Goal: Task Accomplishment & Management: Complete application form

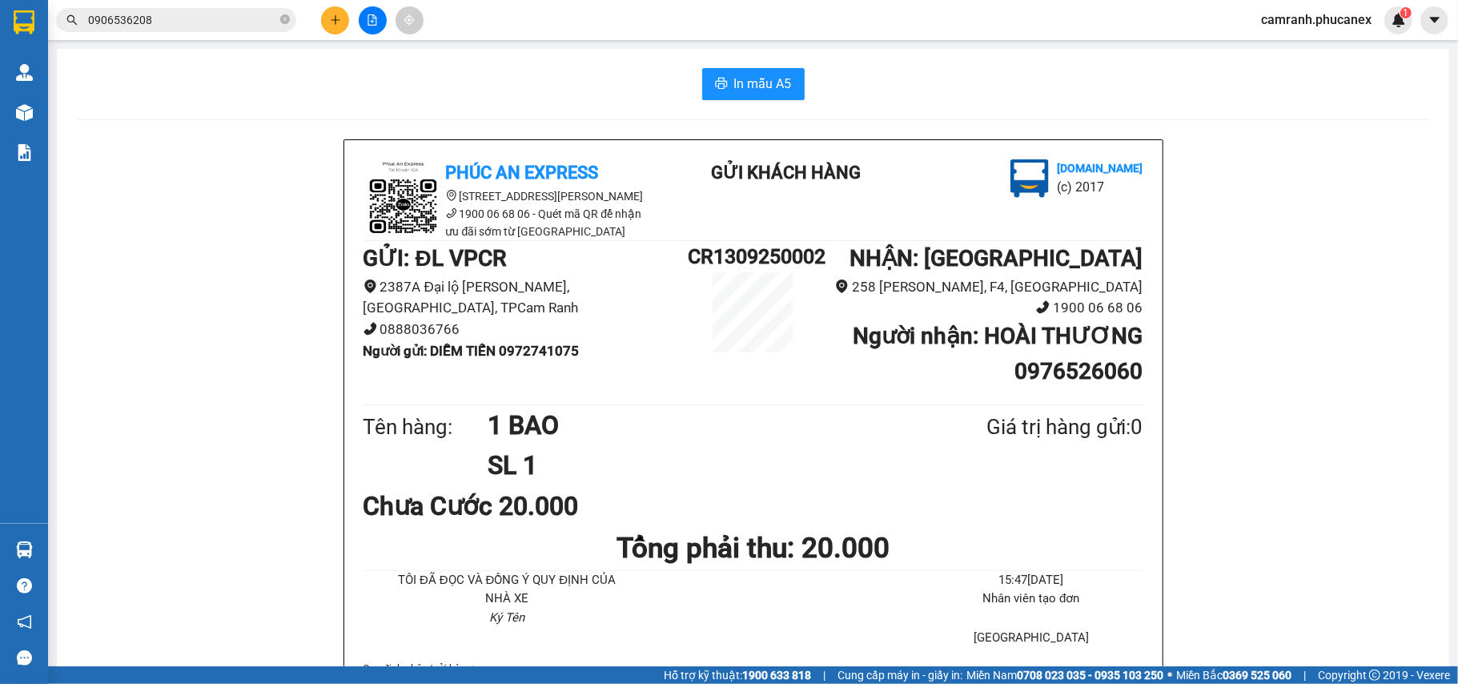
click at [336, 21] on icon "plus" at bounding box center [335, 19] width 11 height 11
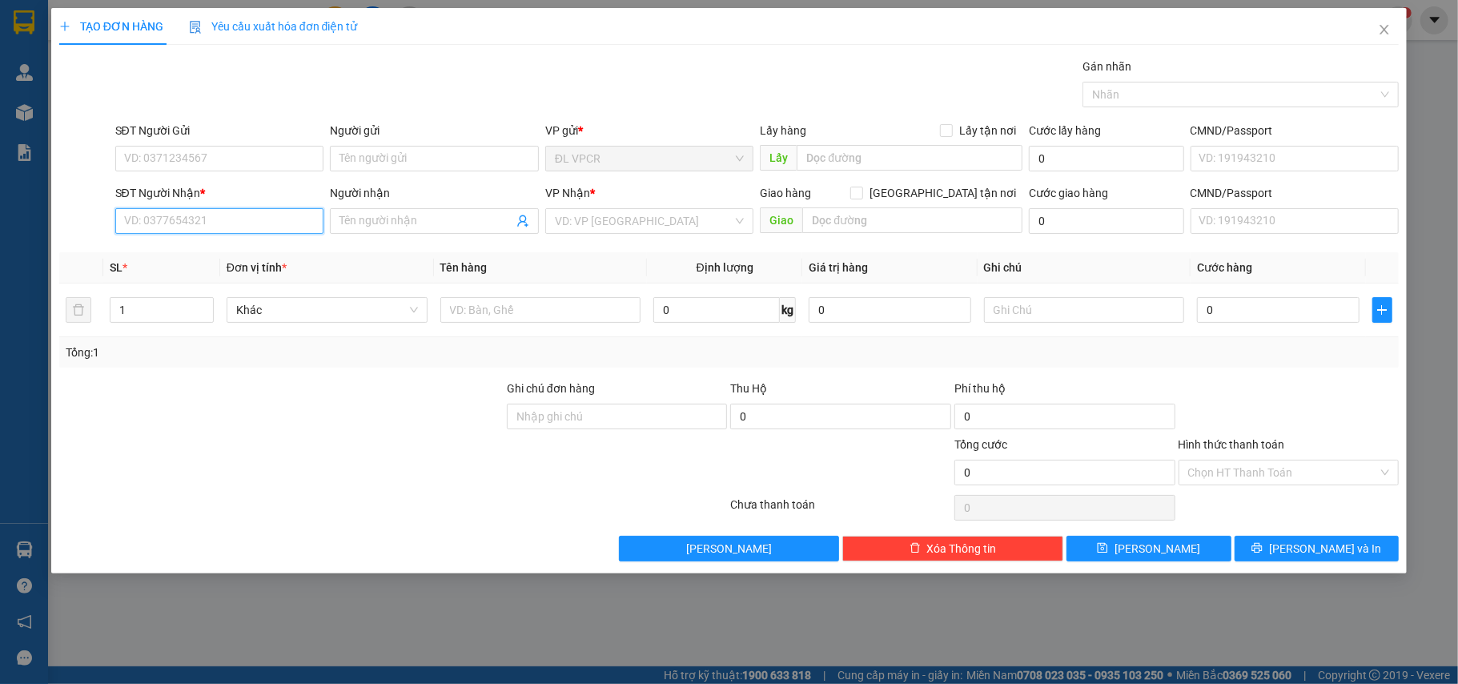
click at [280, 234] on input "SĐT Người Nhận *" at bounding box center [219, 221] width 209 height 26
click at [173, 254] on div "0832346768 - VPQ5" at bounding box center [220, 255] width 190 height 18
type input "0832346768"
type input "VPQ5"
type input "0832346768"
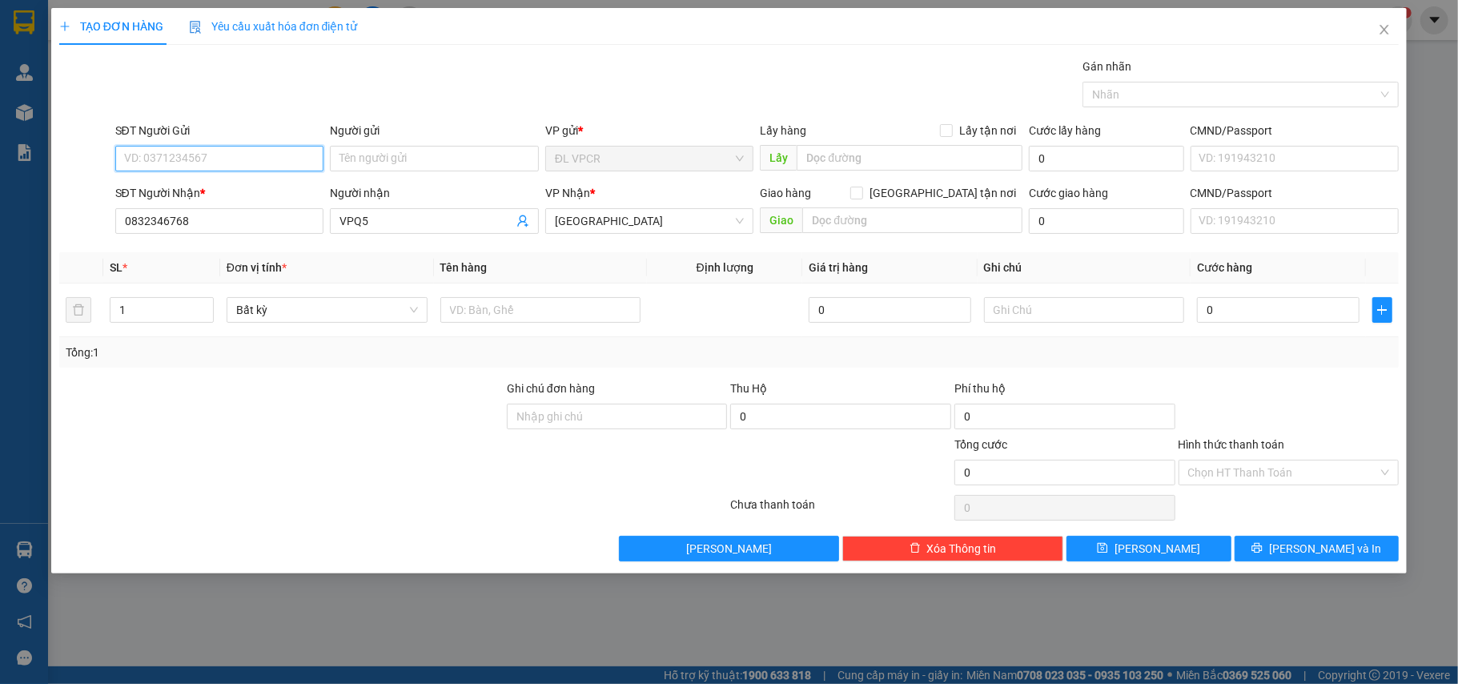
click at [197, 163] on input "SĐT Người Gửi" at bounding box center [219, 159] width 209 height 26
click at [215, 215] on div "0905437995 - [GEOGRAPHIC_DATA]" at bounding box center [220, 217] width 190 height 18
type input "0905437995"
type input "HÀ"
click at [147, 308] on input "1" at bounding box center [162, 310] width 102 height 24
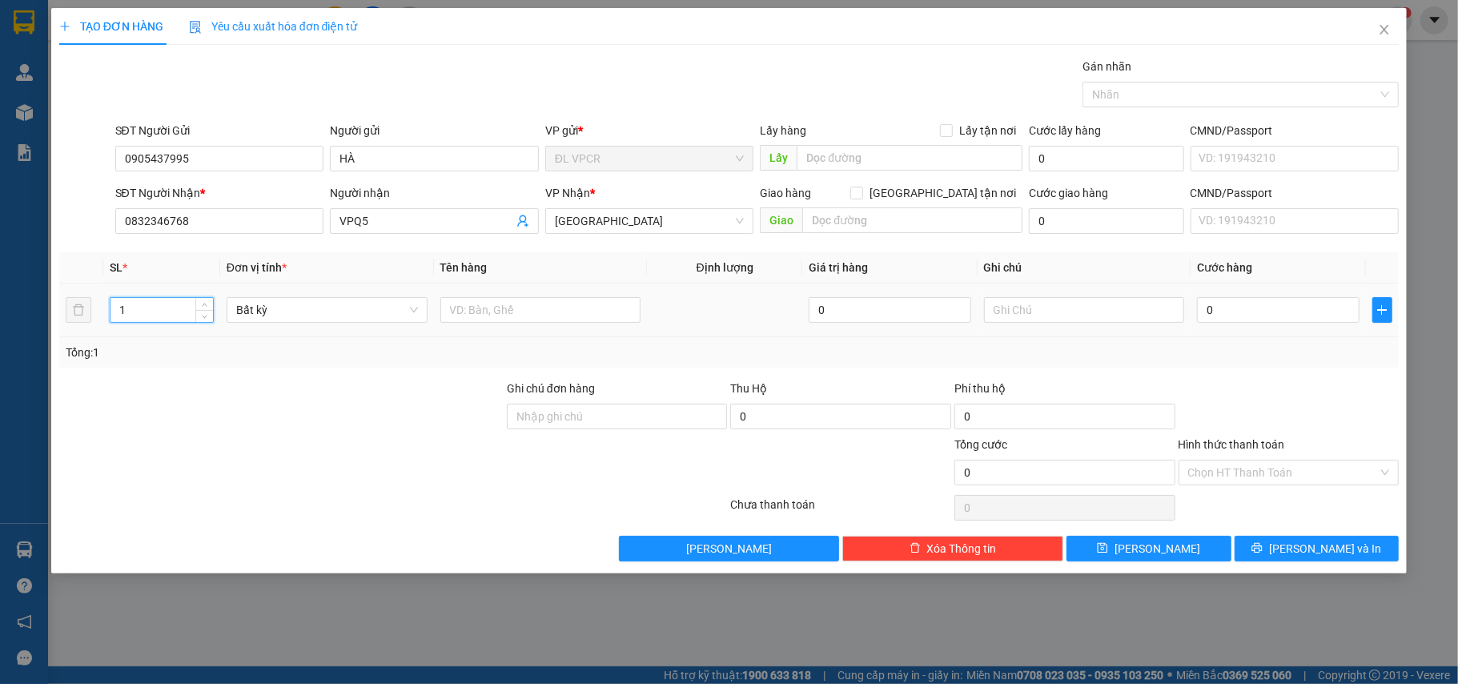
click at [147, 308] on input "1" at bounding box center [162, 310] width 102 height 24
type input "20"
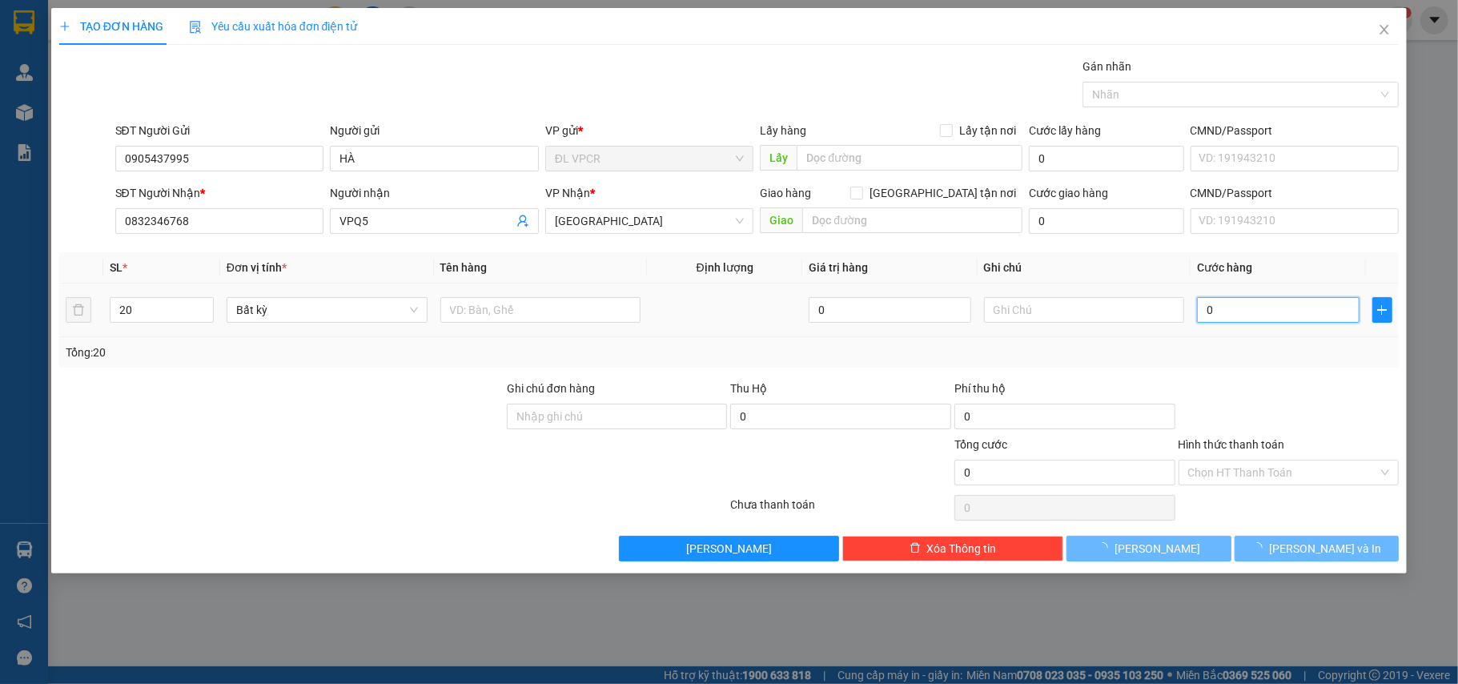
click at [1265, 307] on input "0" at bounding box center [1278, 310] width 162 height 26
type input "2"
type input "0"
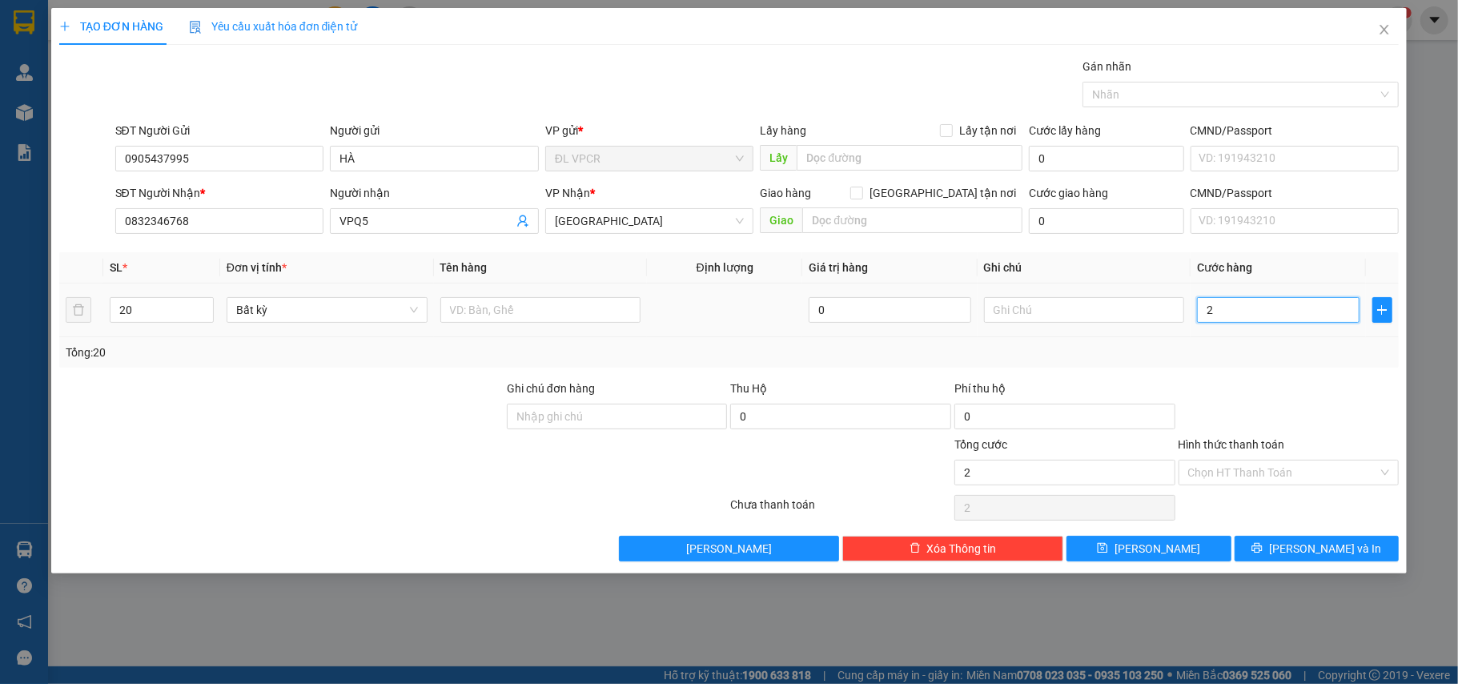
type input "0"
type input "01"
type input "1"
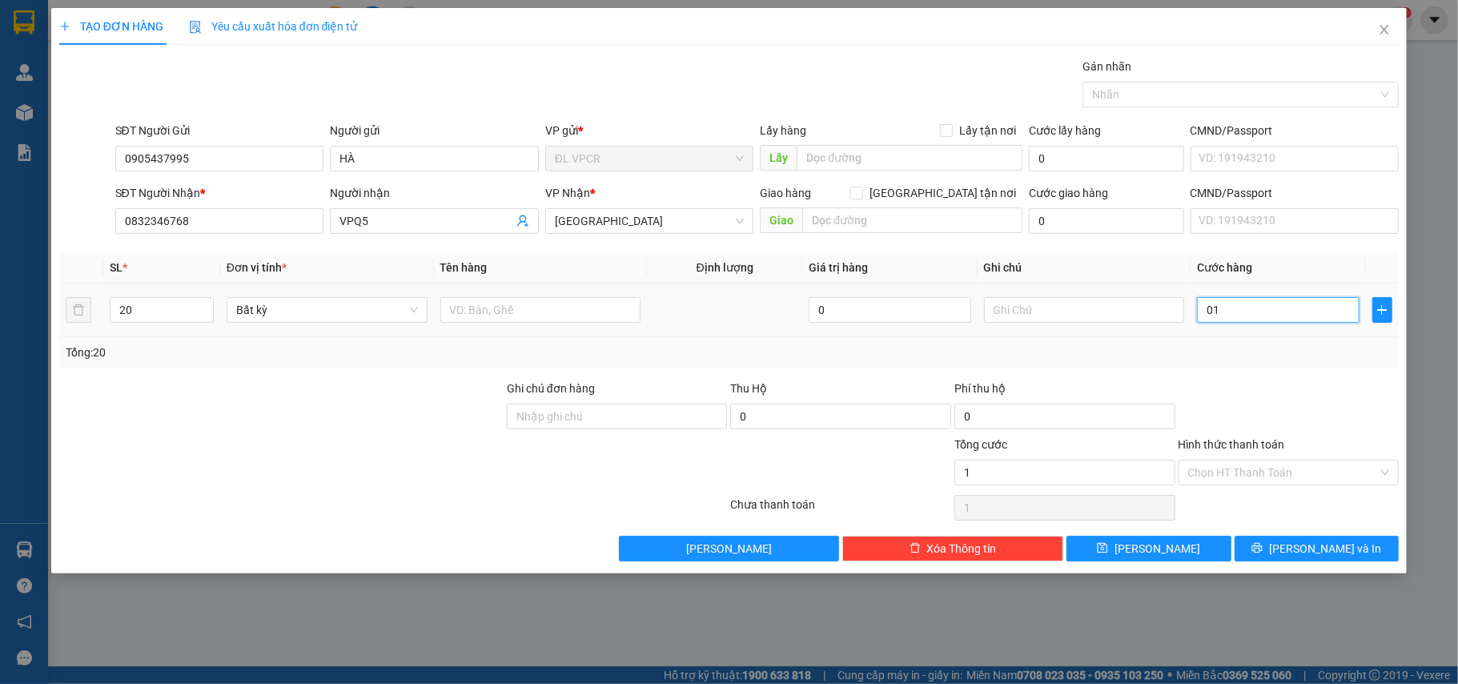
type input "012"
type input "12"
type input "0.120"
type input "120"
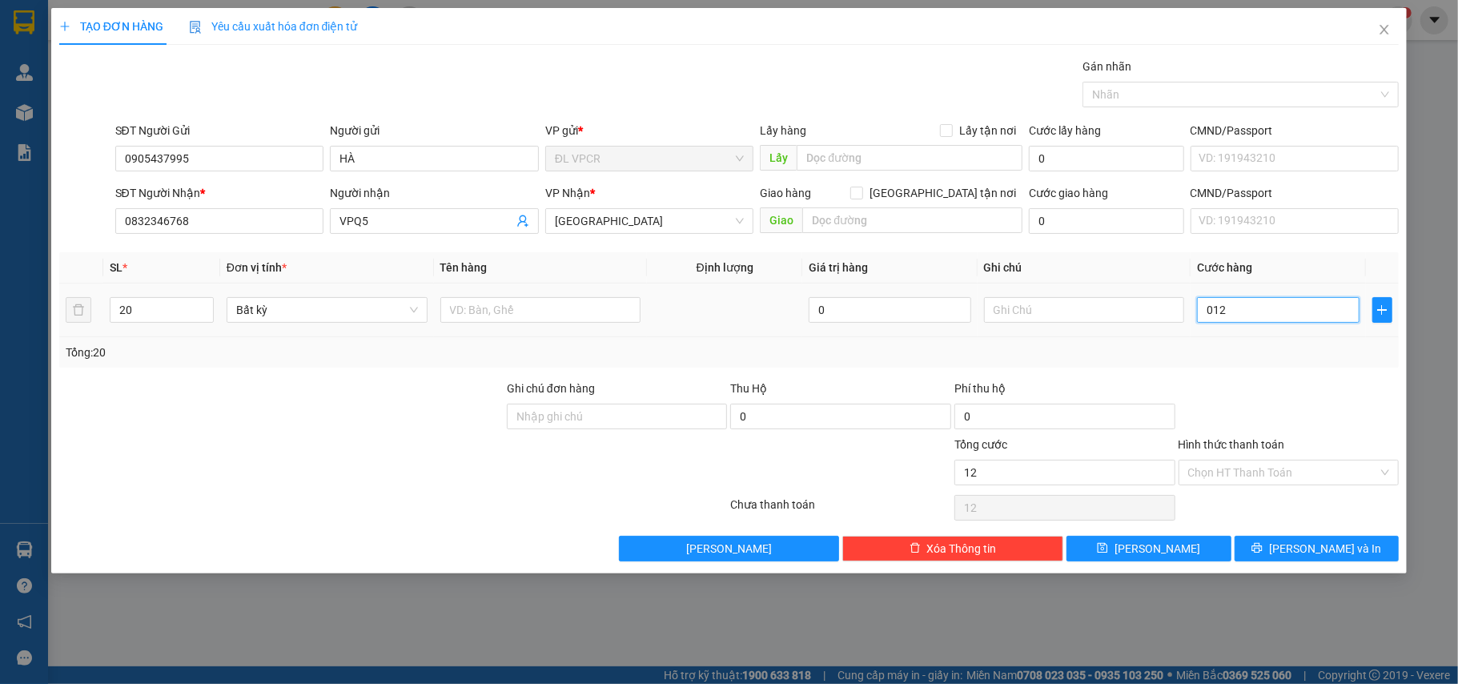
type input "120"
type input "01.200"
type input "1.200"
type input "1.200.000"
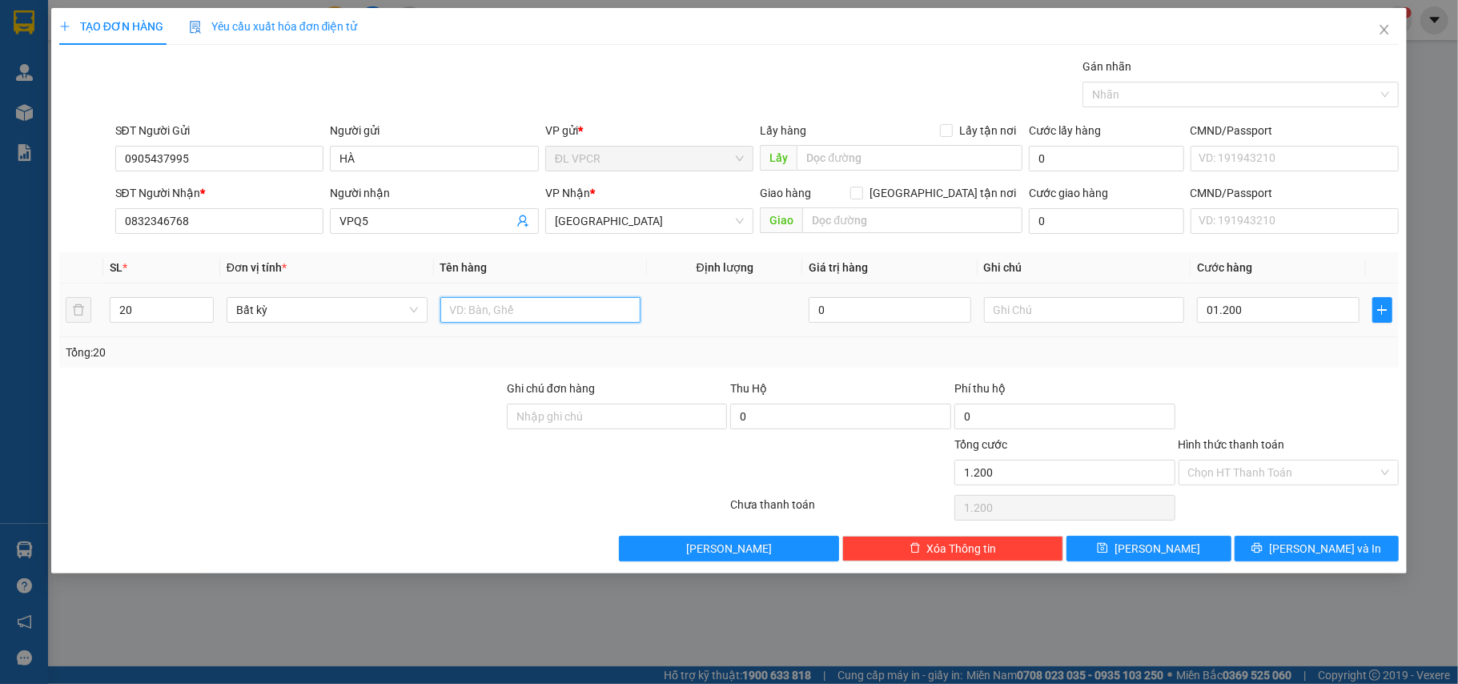
type input "1.200.000"
click at [488, 319] on input "text" at bounding box center [540, 310] width 201 height 26
type input "20 THÙNG"
click at [712, 343] on div "Tổng: 20" at bounding box center [729, 352] width 1341 height 30
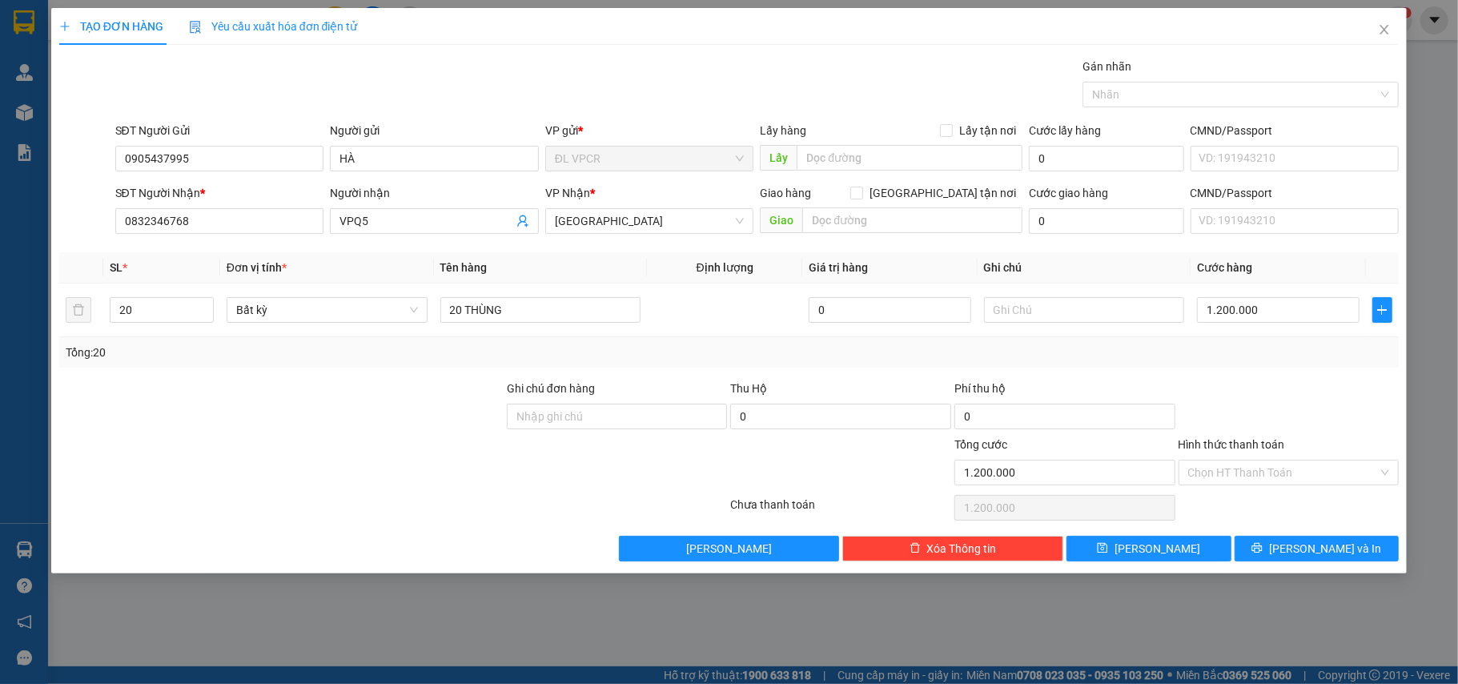
click at [1206, 492] on div "Hình thức thanh toán Chọn HT Thanh Toán" at bounding box center [1289, 464] width 221 height 56
click at [1209, 484] on input "Hình thức thanh toán" at bounding box center [1283, 472] width 191 height 24
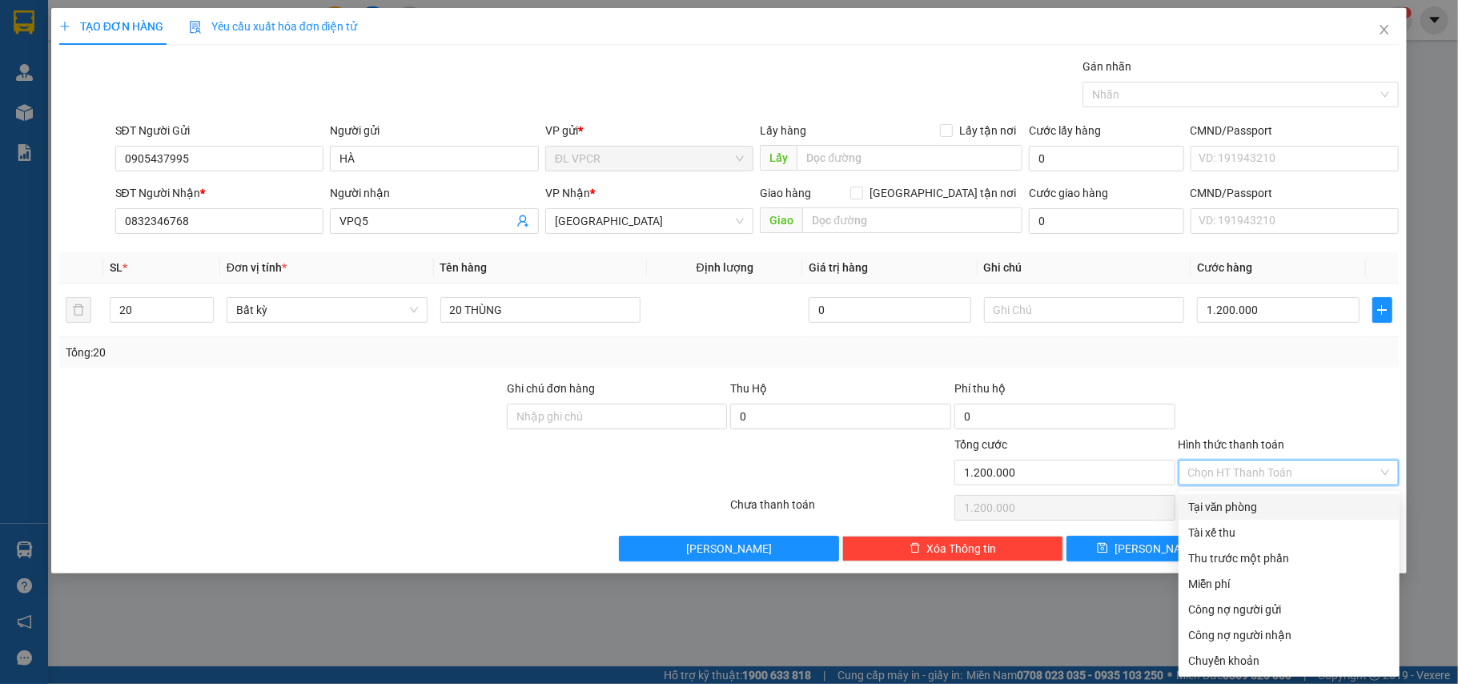
click at [1218, 500] on div "Tại văn phòng" at bounding box center [1289, 507] width 202 height 18
type input "0"
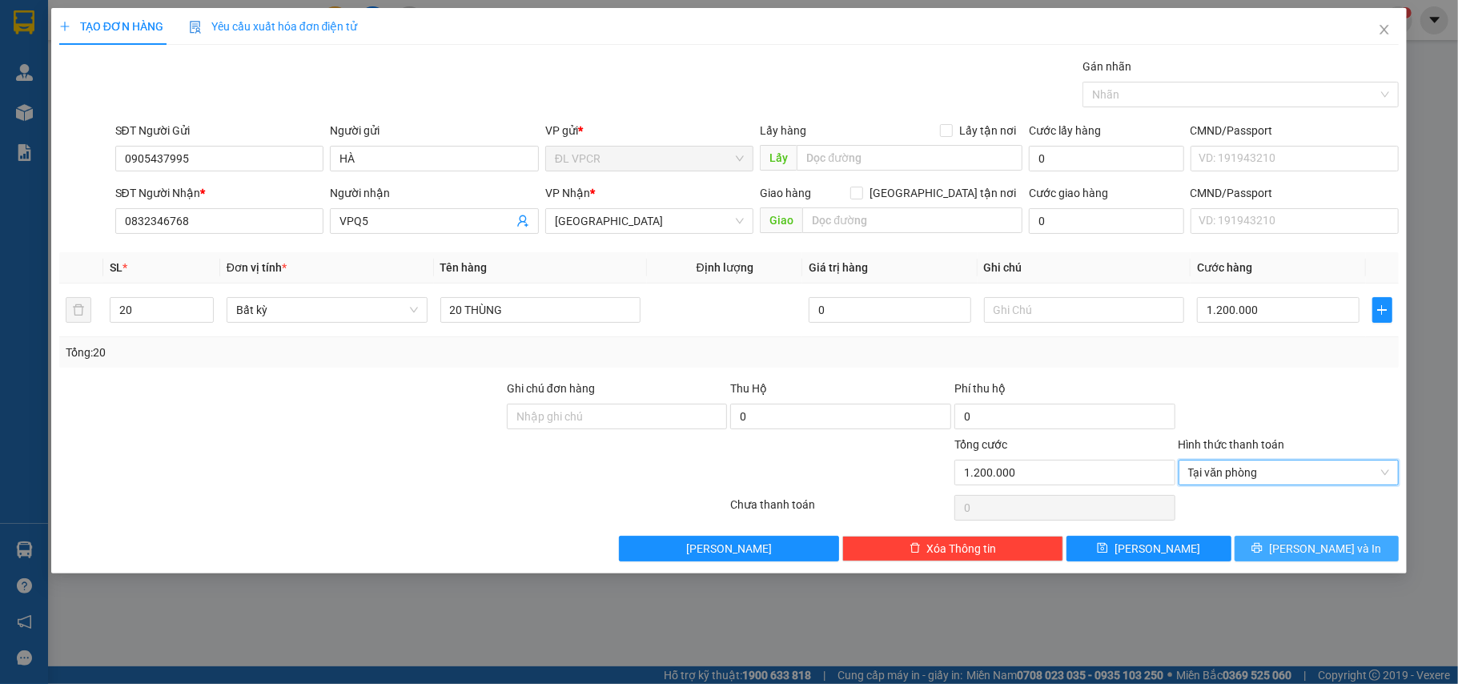
click at [1295, 541] on button "[PERSON_NAME] và In" at bounding box center [1317, 549] width 165 height 26
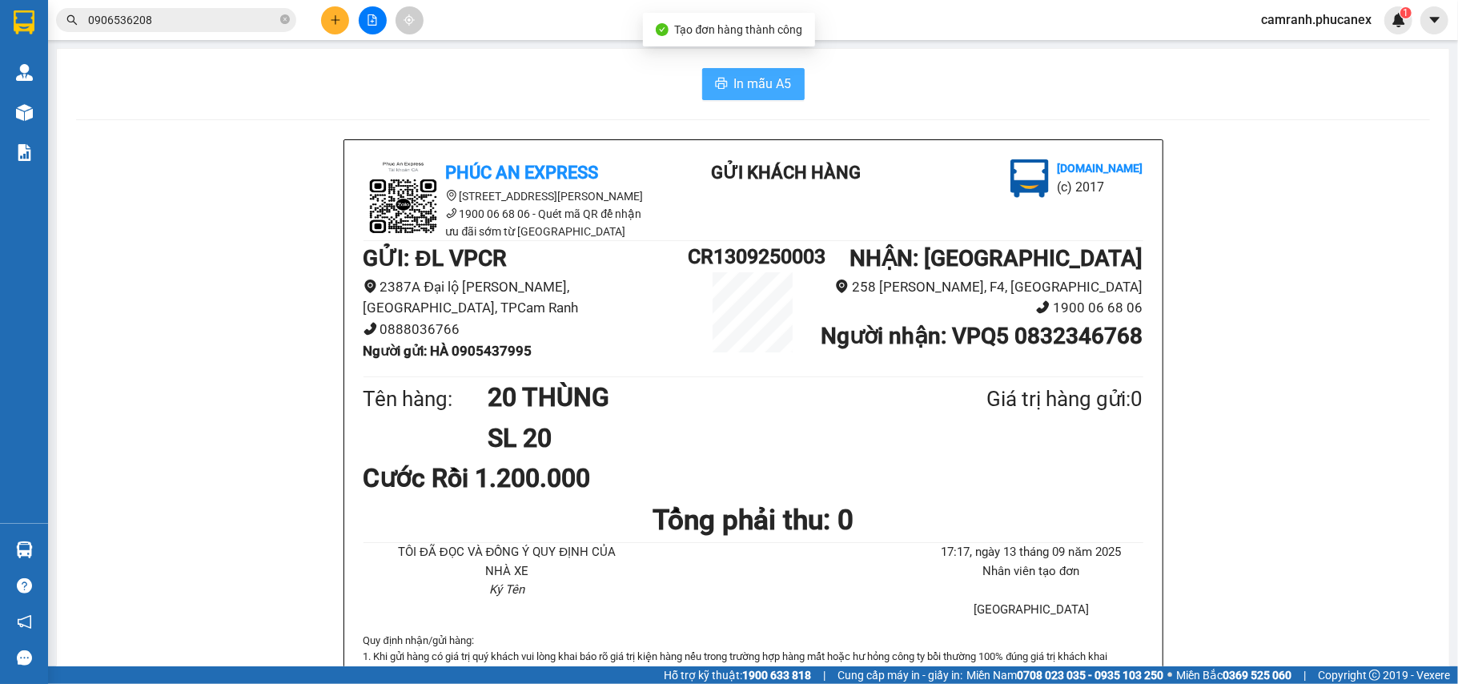
click at [734, 74] on span "In mẫu A5" at bounding box center [763, 84] width 58 height 20
